Goal: Navigation & Orientation: Find specific page/section

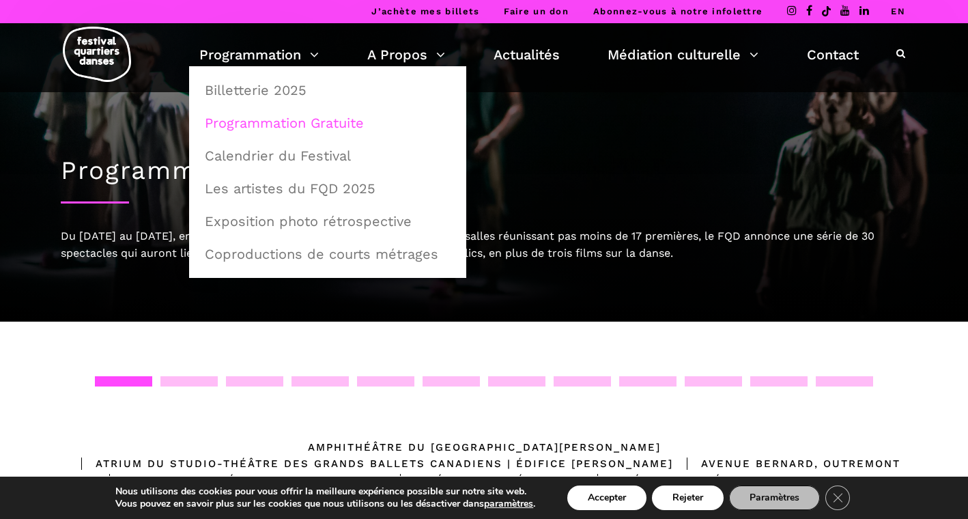
click at [249, 117] on link "Programmation Gratuite" at bounding box center [328, 122] width 262 height 31
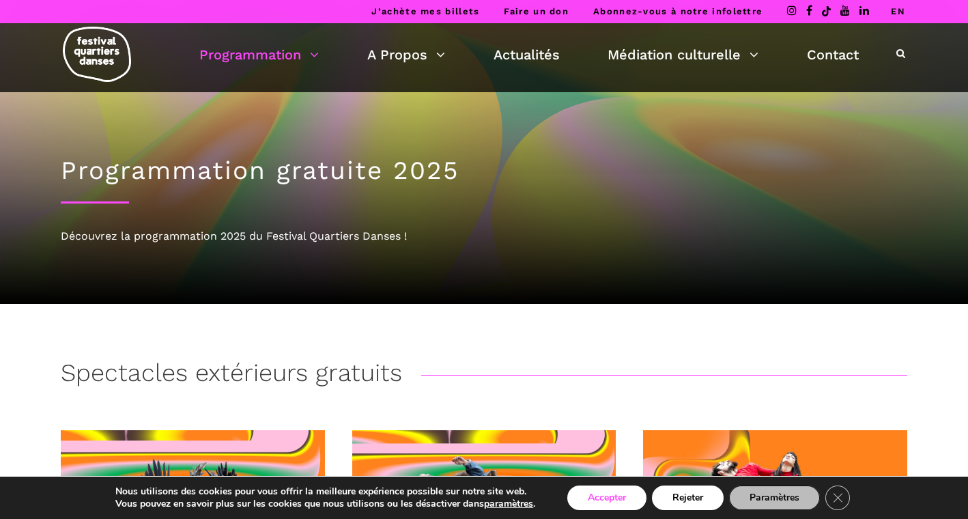
click at [633, 498] on button "Accepter" at bounding box center [606, 497] width 79 height 25
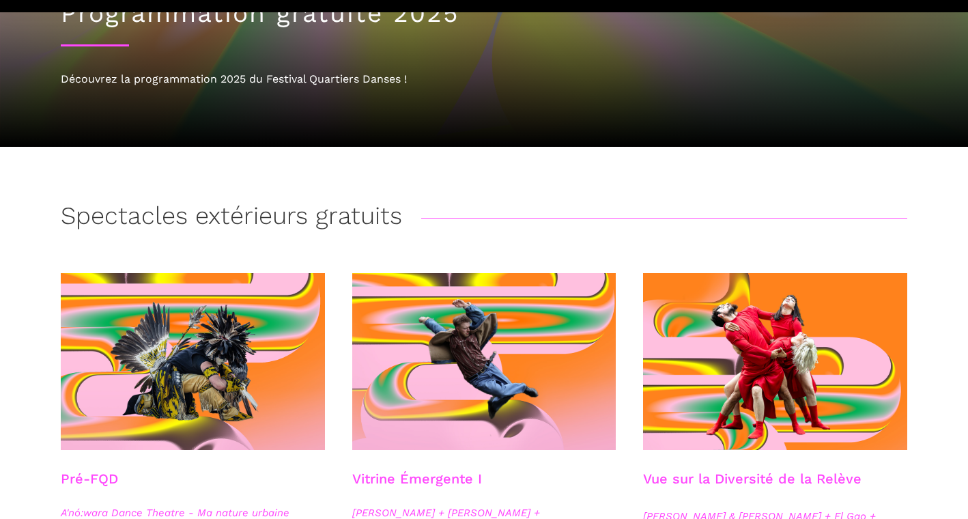
scroll to position [194, 0]
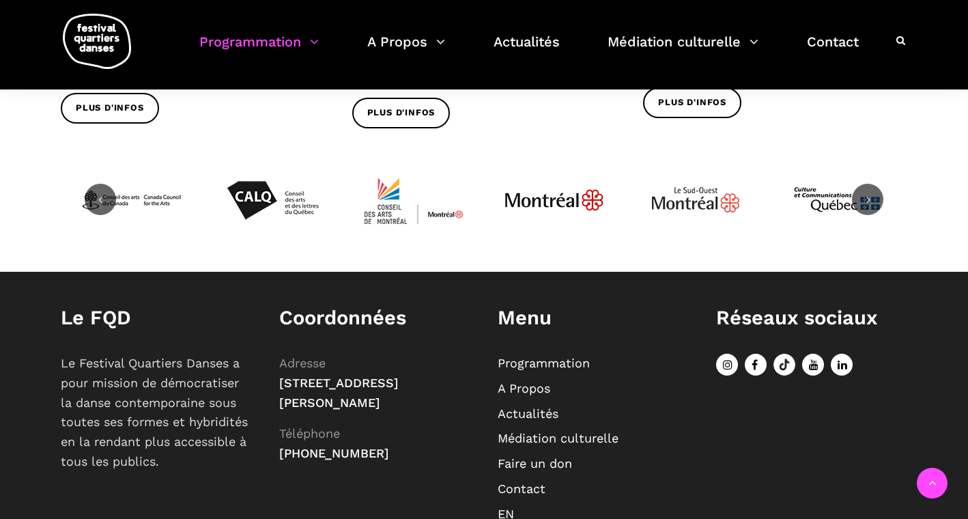
scroll to position [1856, 0]
